Goal: Navigation & Orientation: Find specific page/section

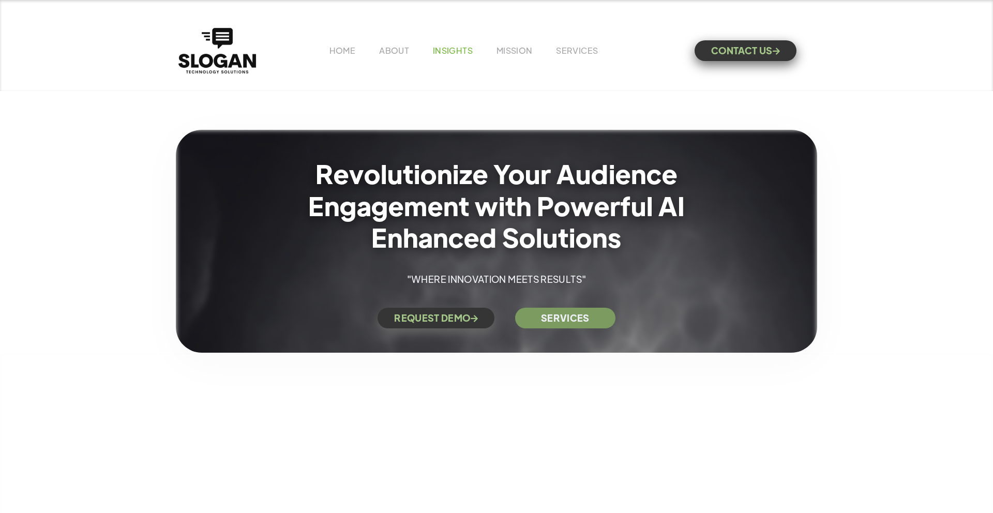
click at [459, 52] on link "INSIGHTS" at bounding box center [453, 50] width 40 height 11
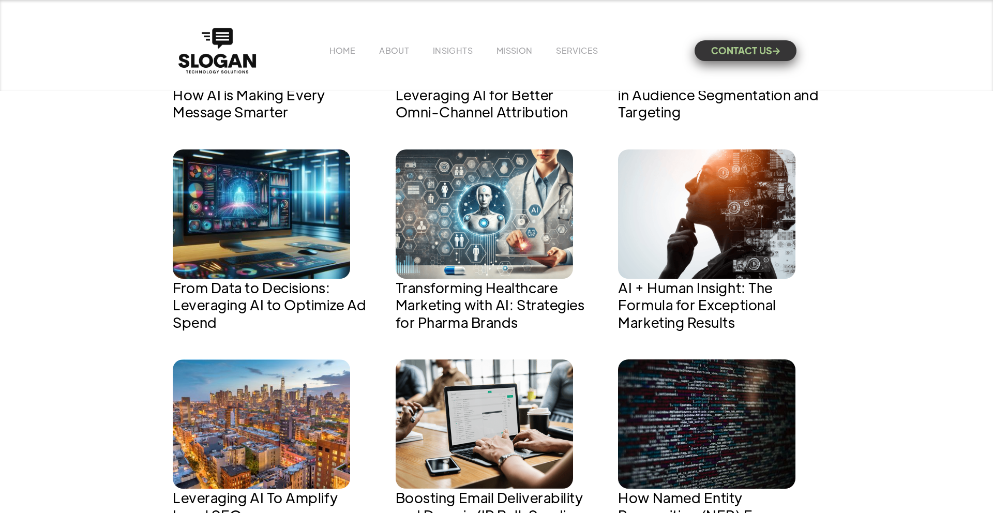
scroll to position [624, 0]
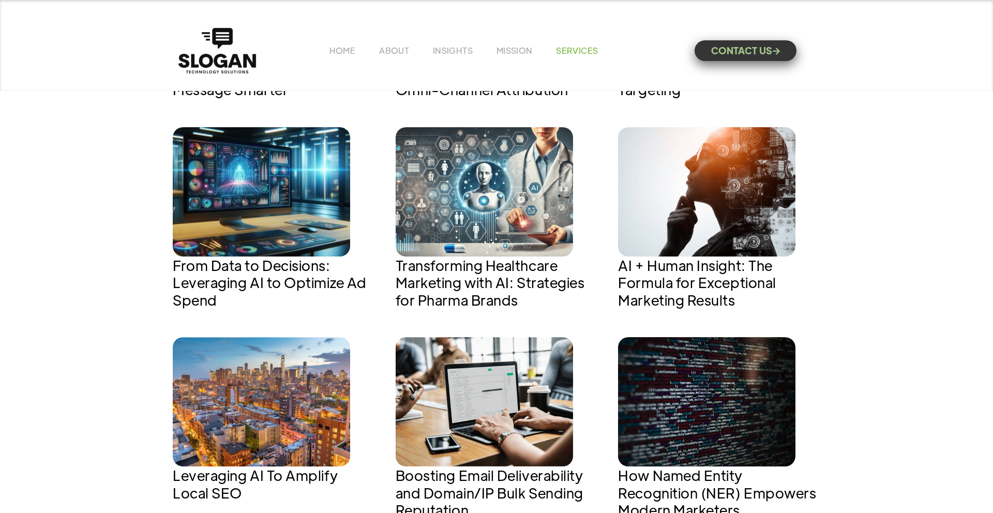
click at [565, 55] on link "SERVICES" at bounding box center [577, 50] width 42 height 11
